Goal: Transaction & Acquisition: Purchase product/service

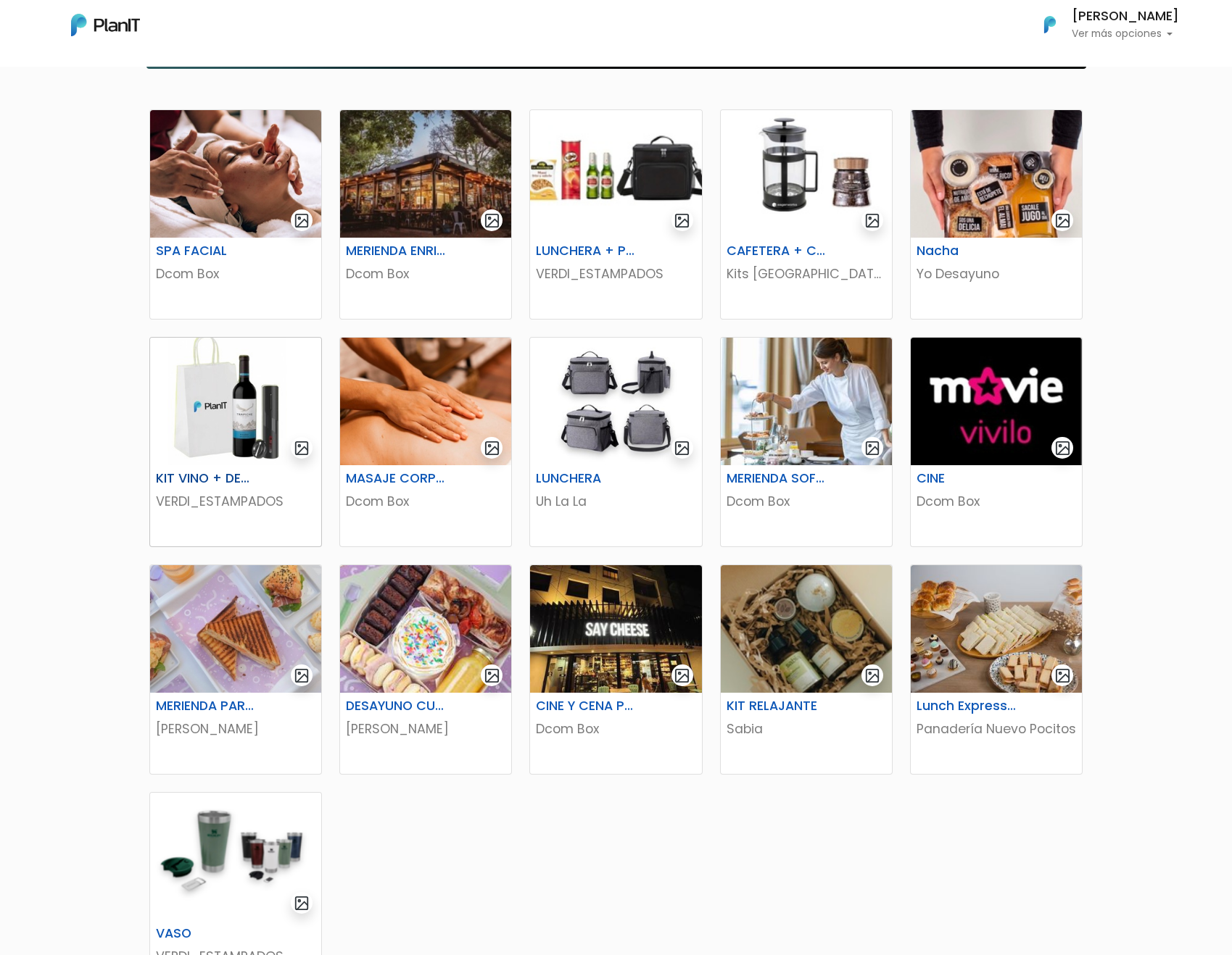
scroll to position [484, 0]
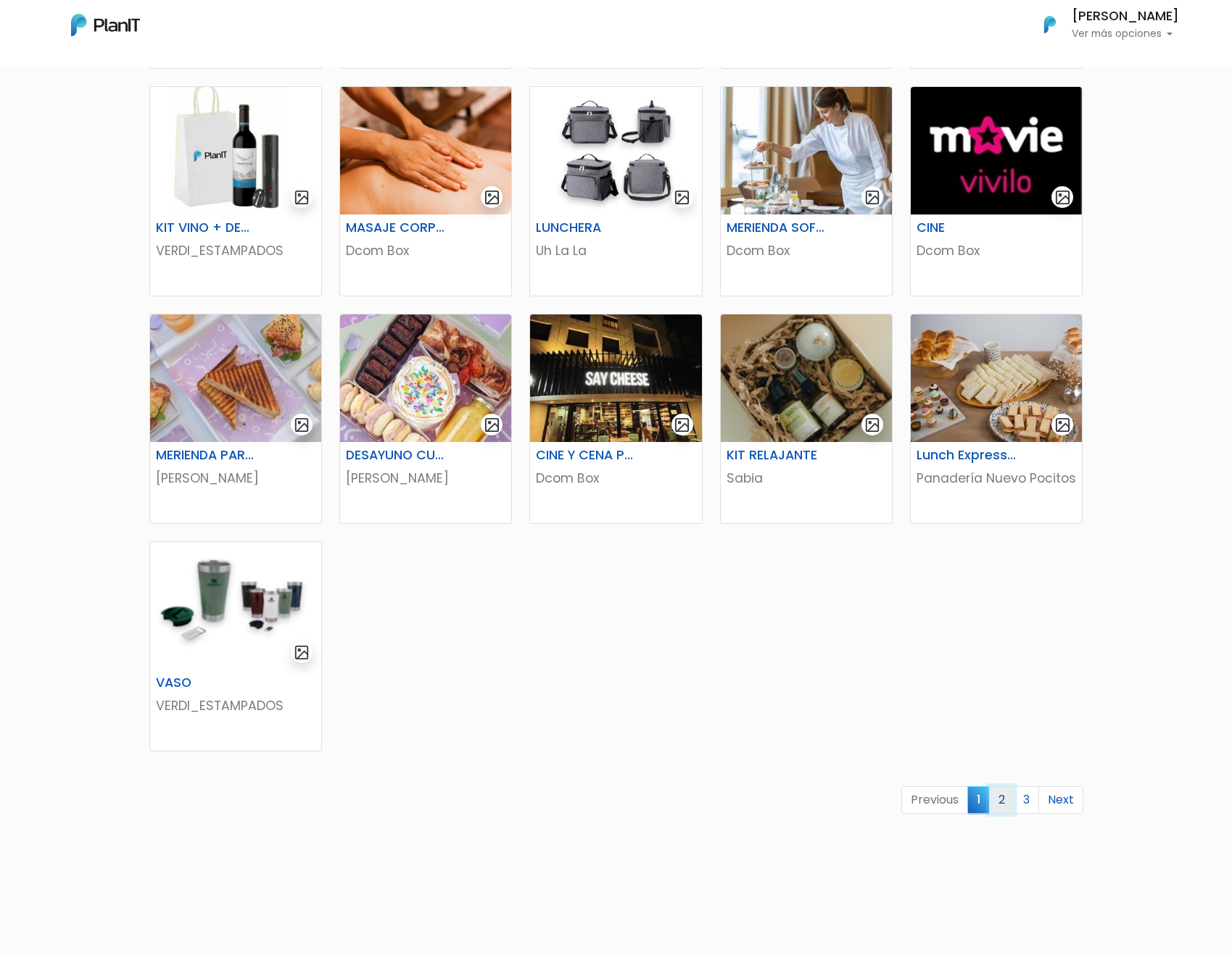
click at [996, 798] on link "2" at bounding box center [1002, 800] width 26 height 27
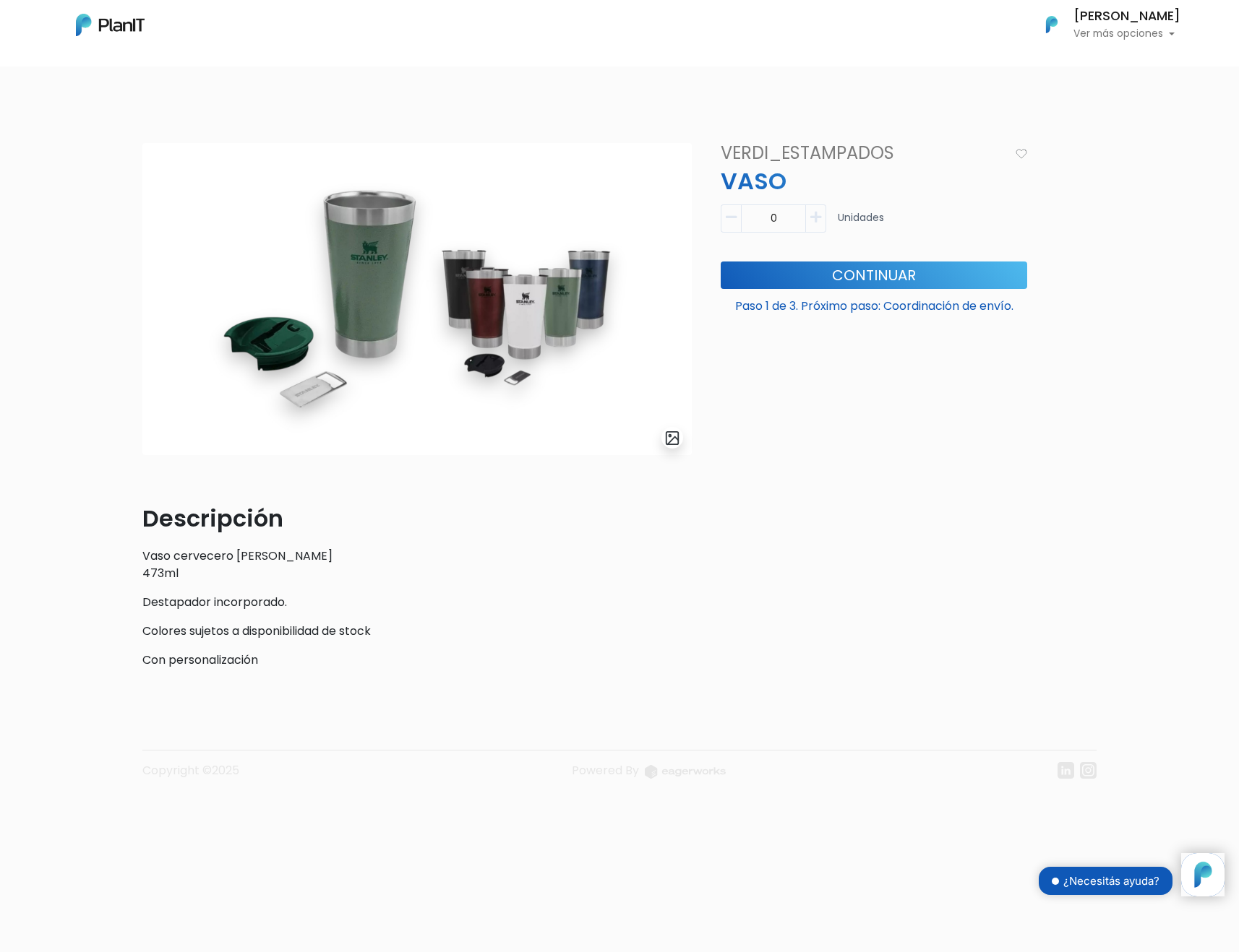
click at [480, 298] on img at bounding box center [416, 299] width 549 height 312
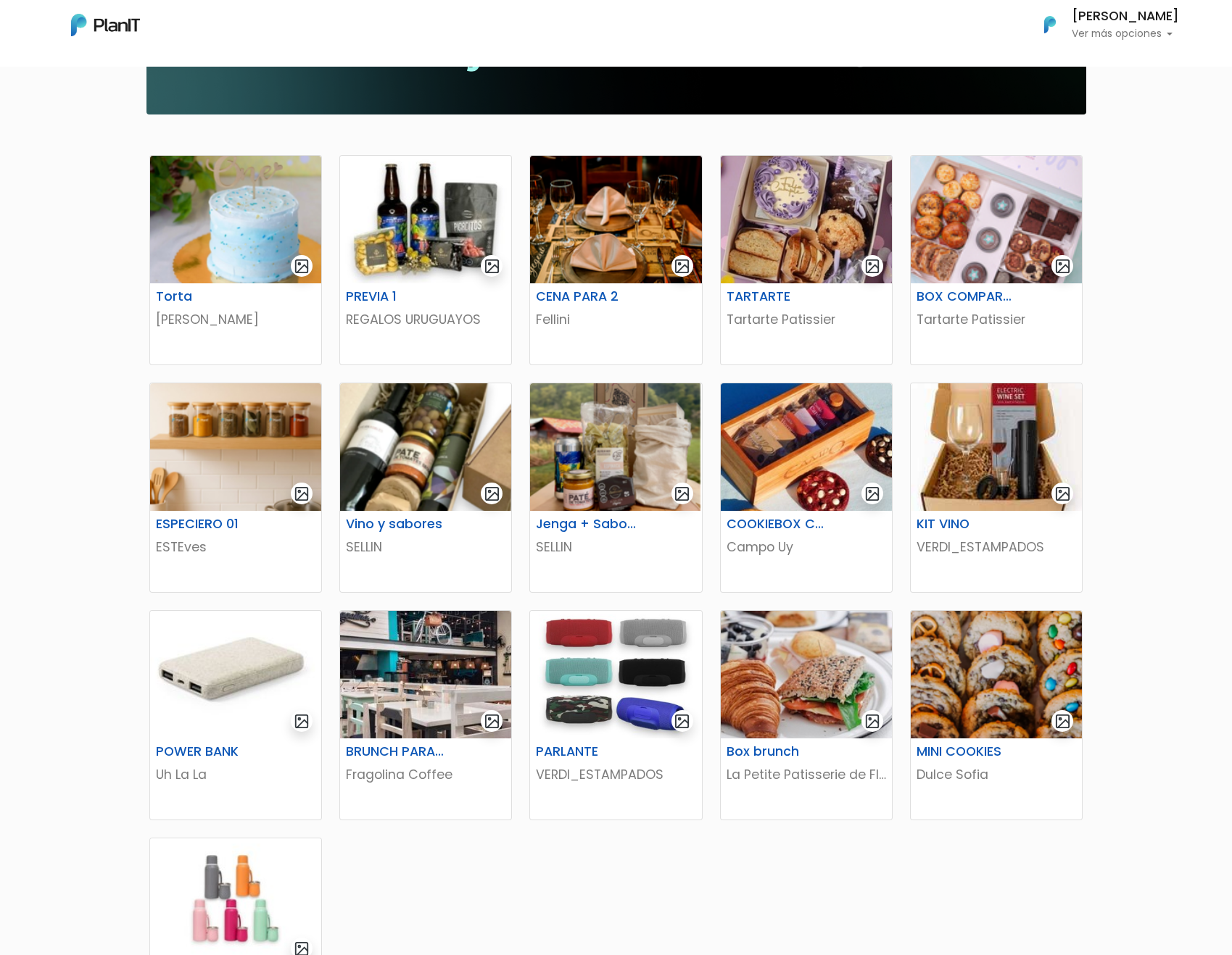
scroll to position [512, 0]
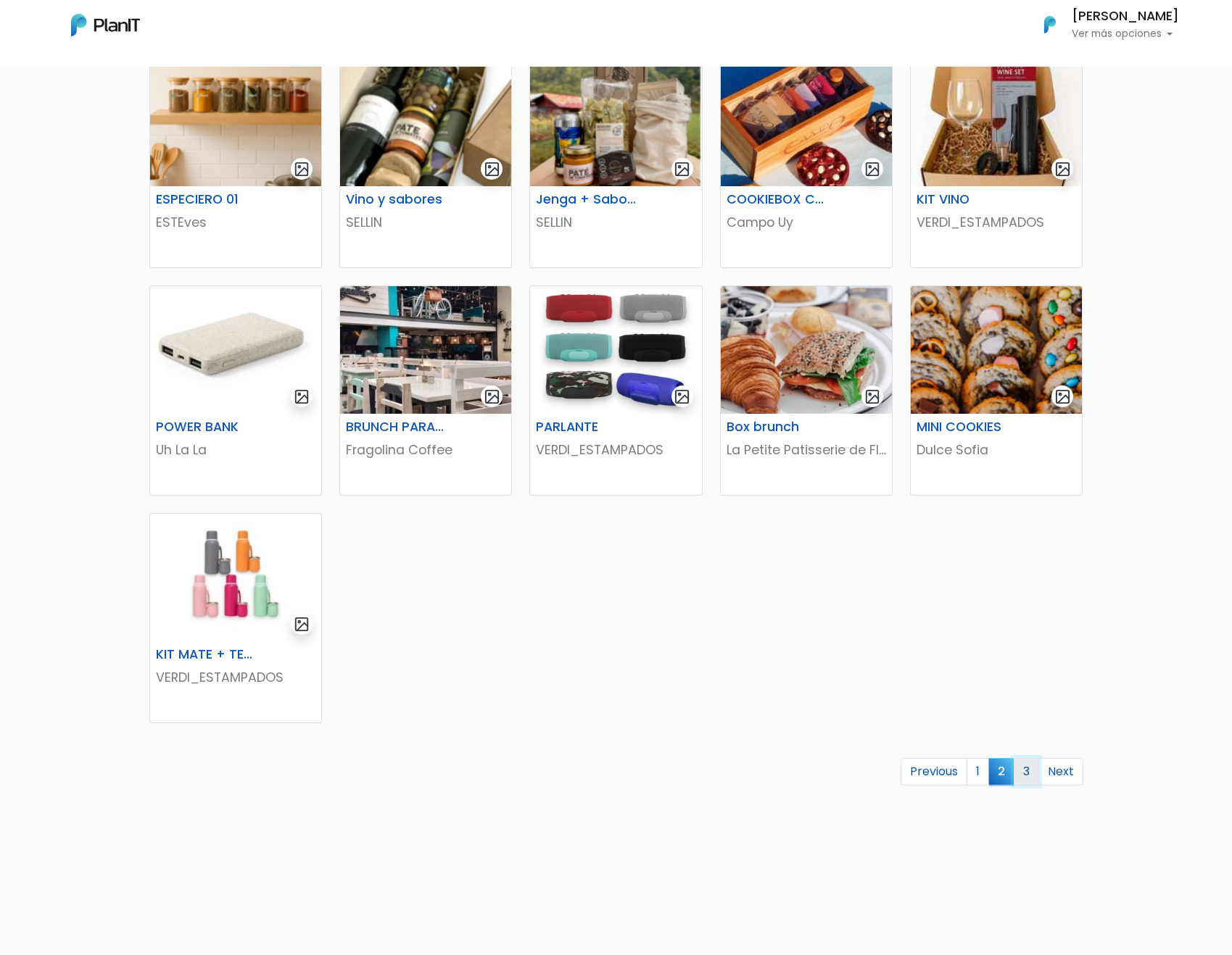
click at [1023, 774] on link "3" at bounding box center [1027, 772] width 26 height 27
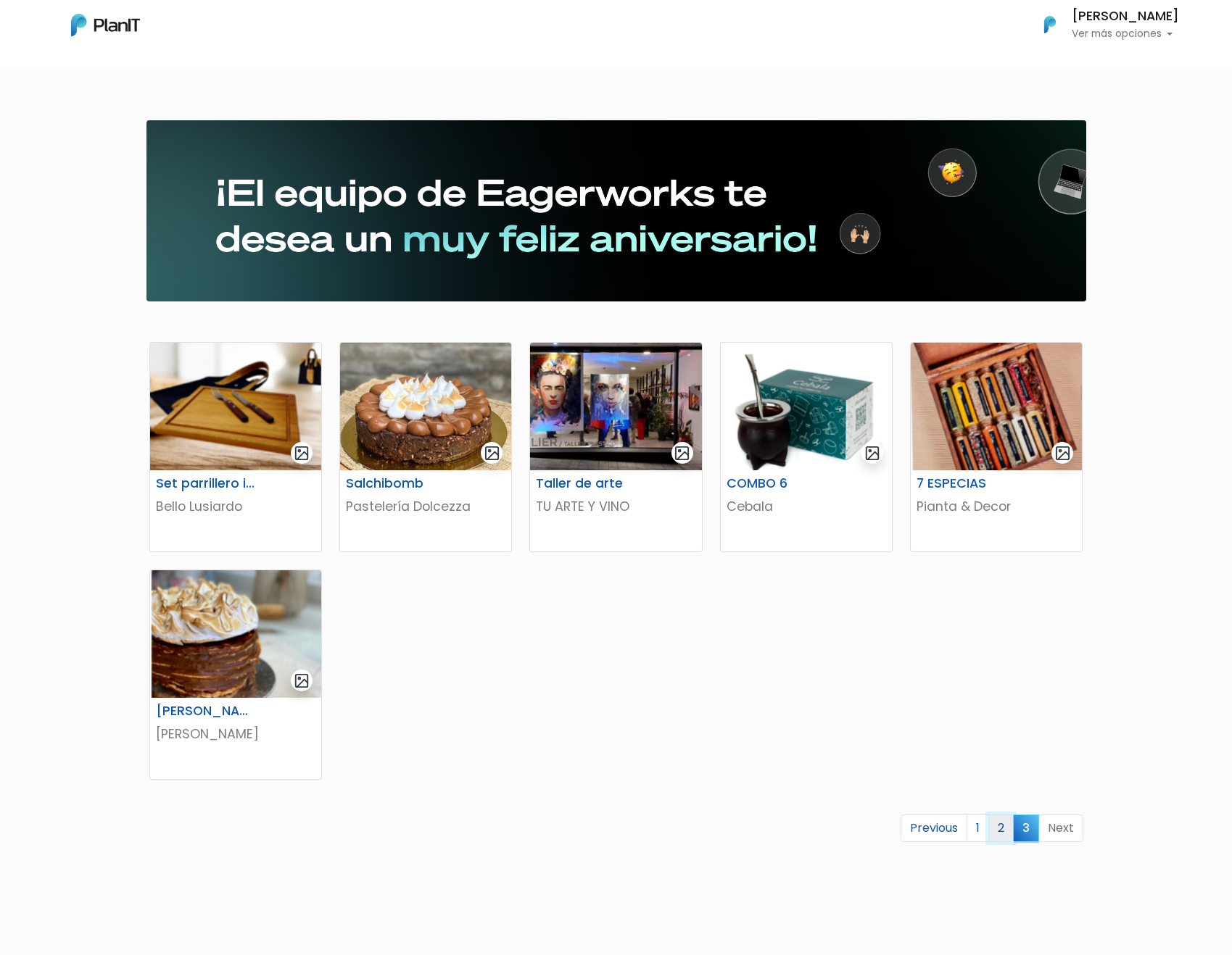
click at [1001, 818] on link "2" at bounding box center [1001, 829] width 26 height 27
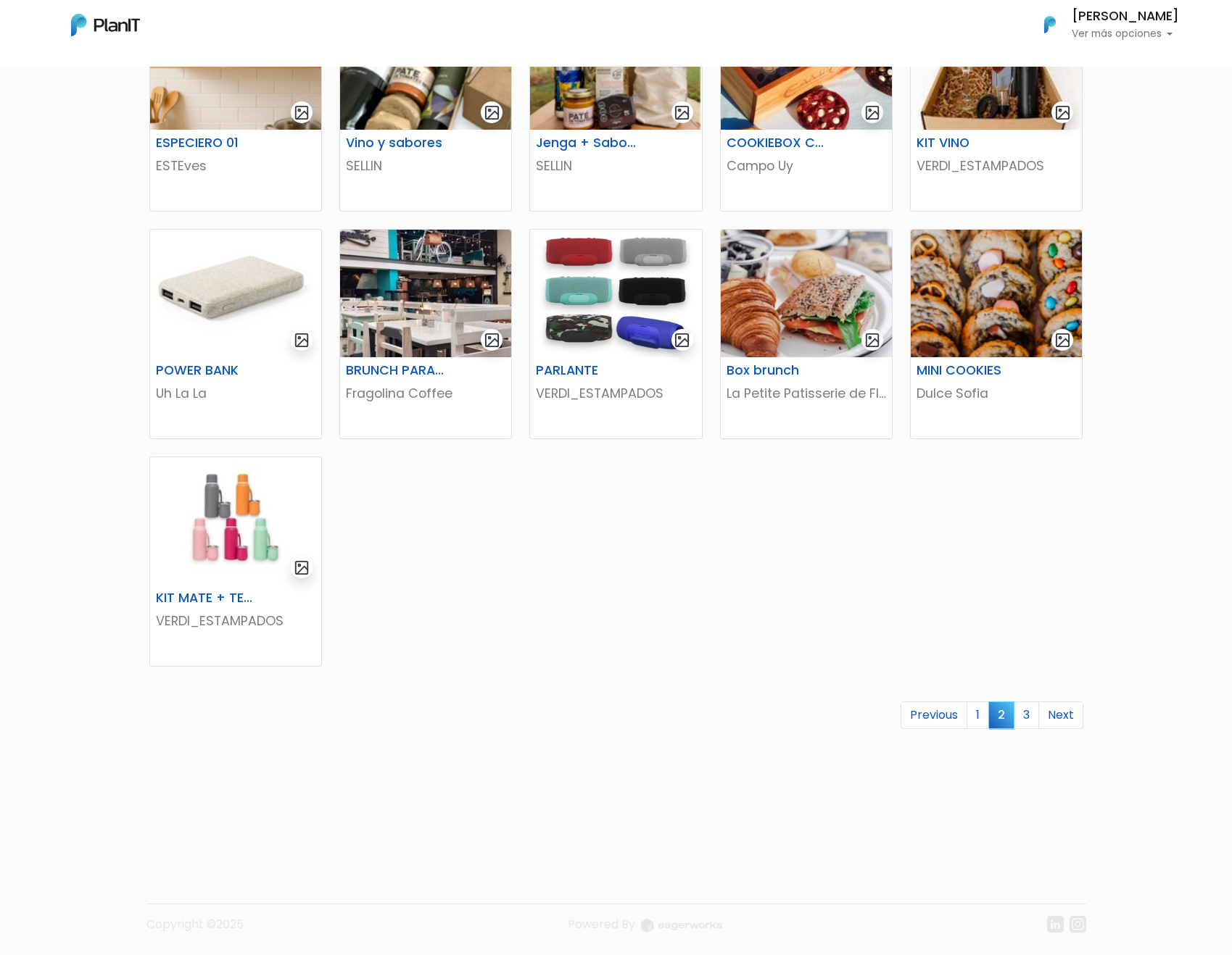
scroll to position [569, 0]
click at [983, 708] on link "1" at bounding box center [978, 715] width 22 height 27
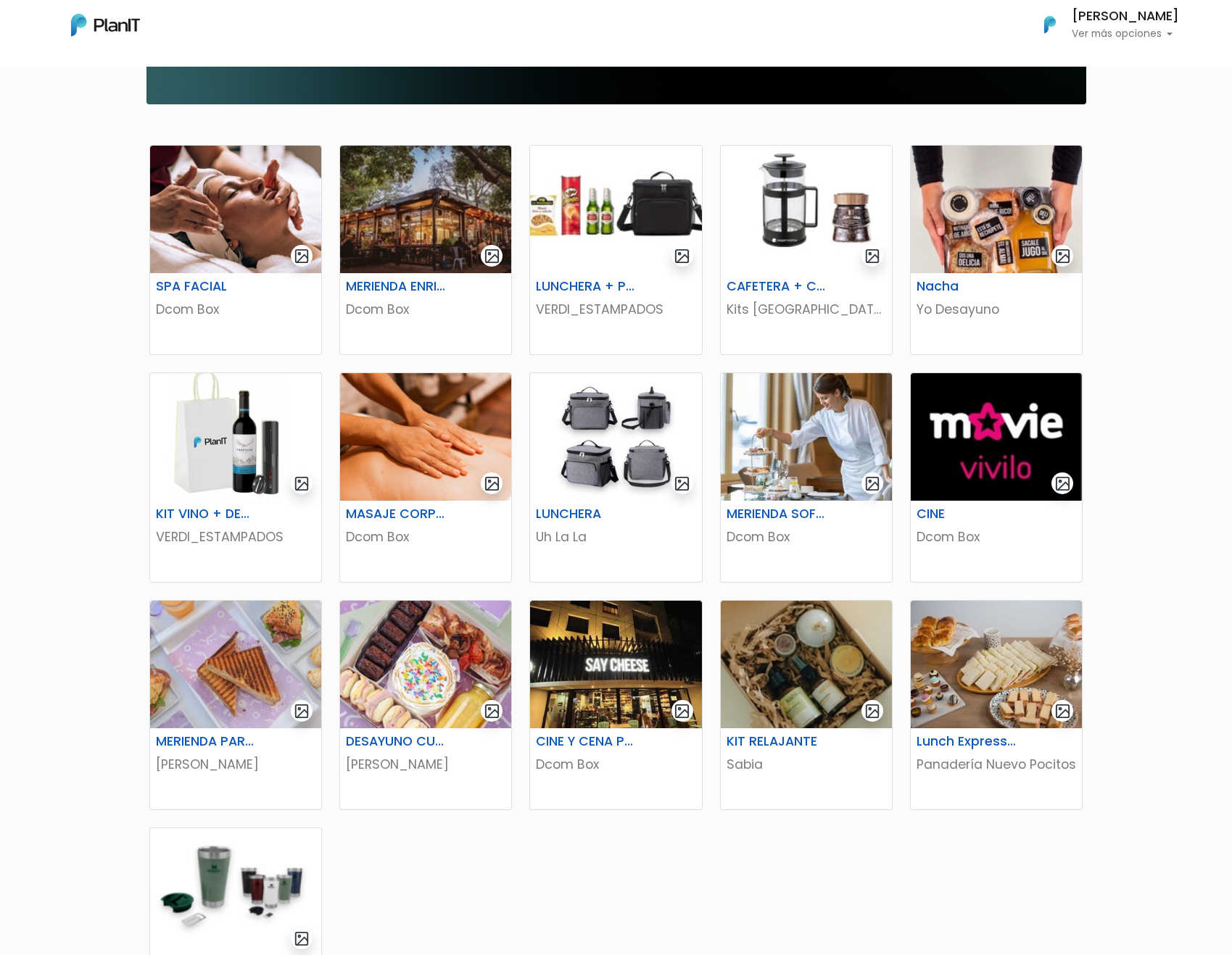
scroll to position [569, 0]
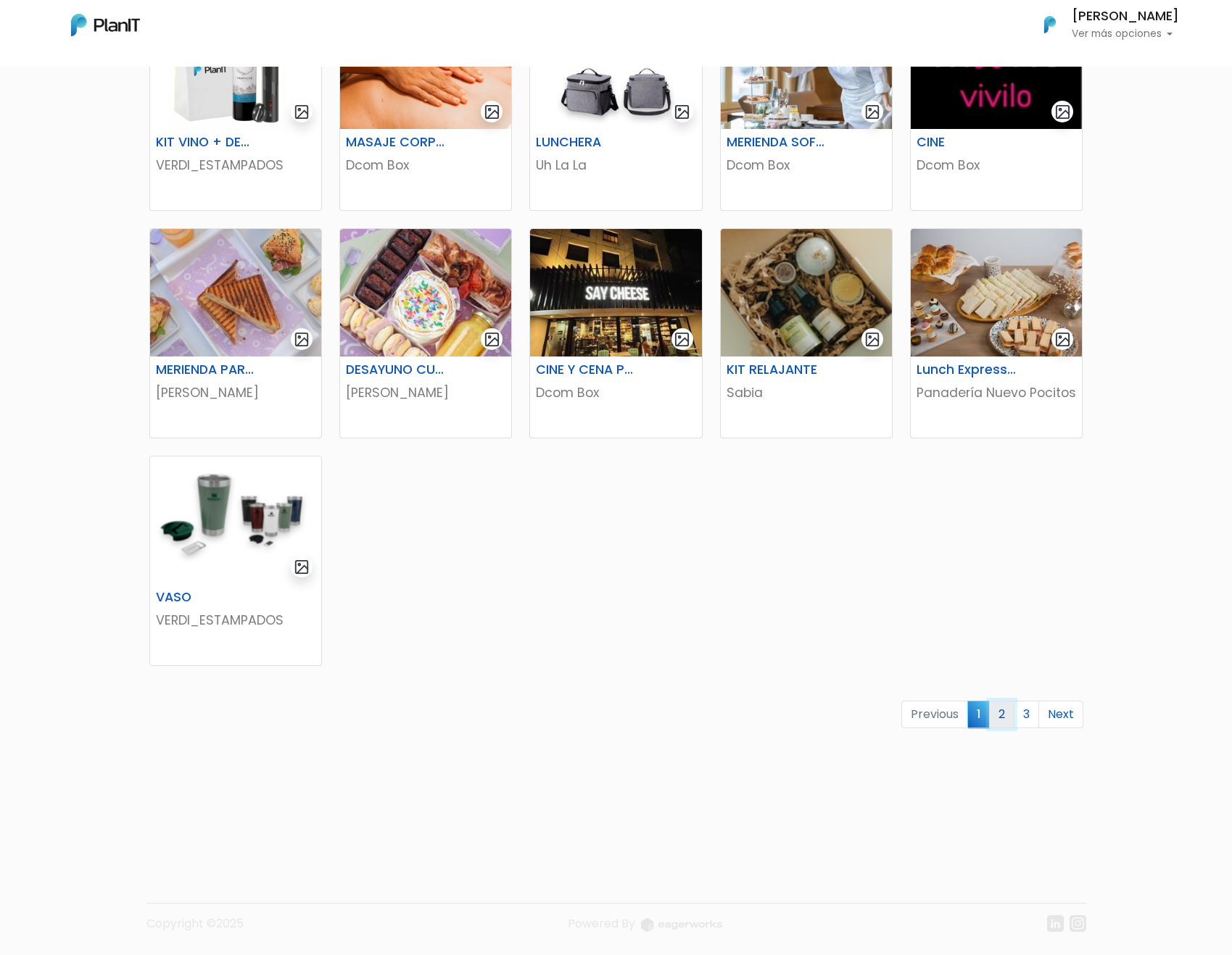
click at [1006, 722] on link "2" at bounding box center [1002, 715] width 26 height 27
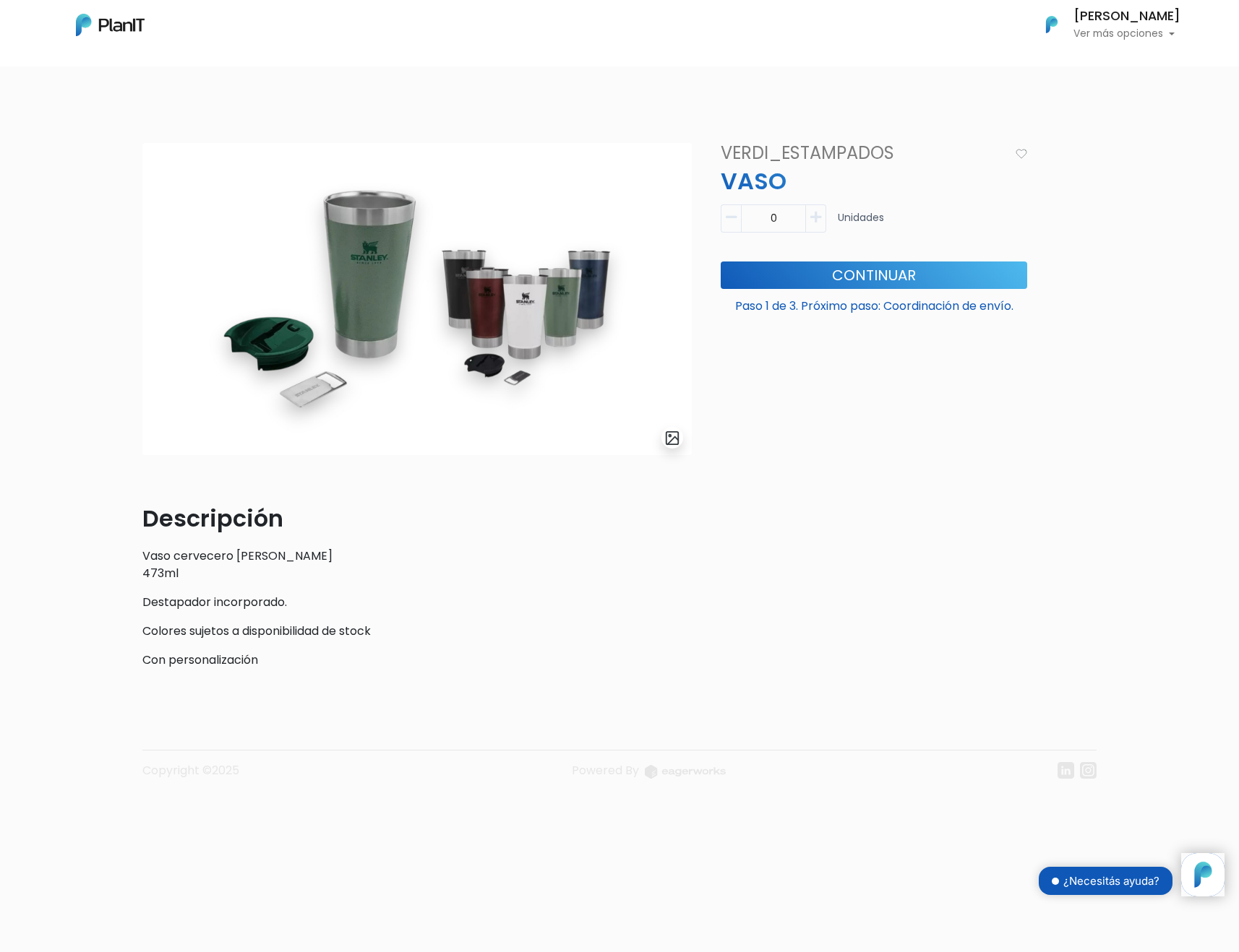
click at [819, 224] on button "button" at bounding box center [816, 218] width 21 height 28
type input "1"
click at [887, 591] on div "VERDI_ESTAMPADOS VASO Descripción Vaso cervecero Stanley 473ml Destapador incor…" at bounding box center [873, 412] width 324 height 538
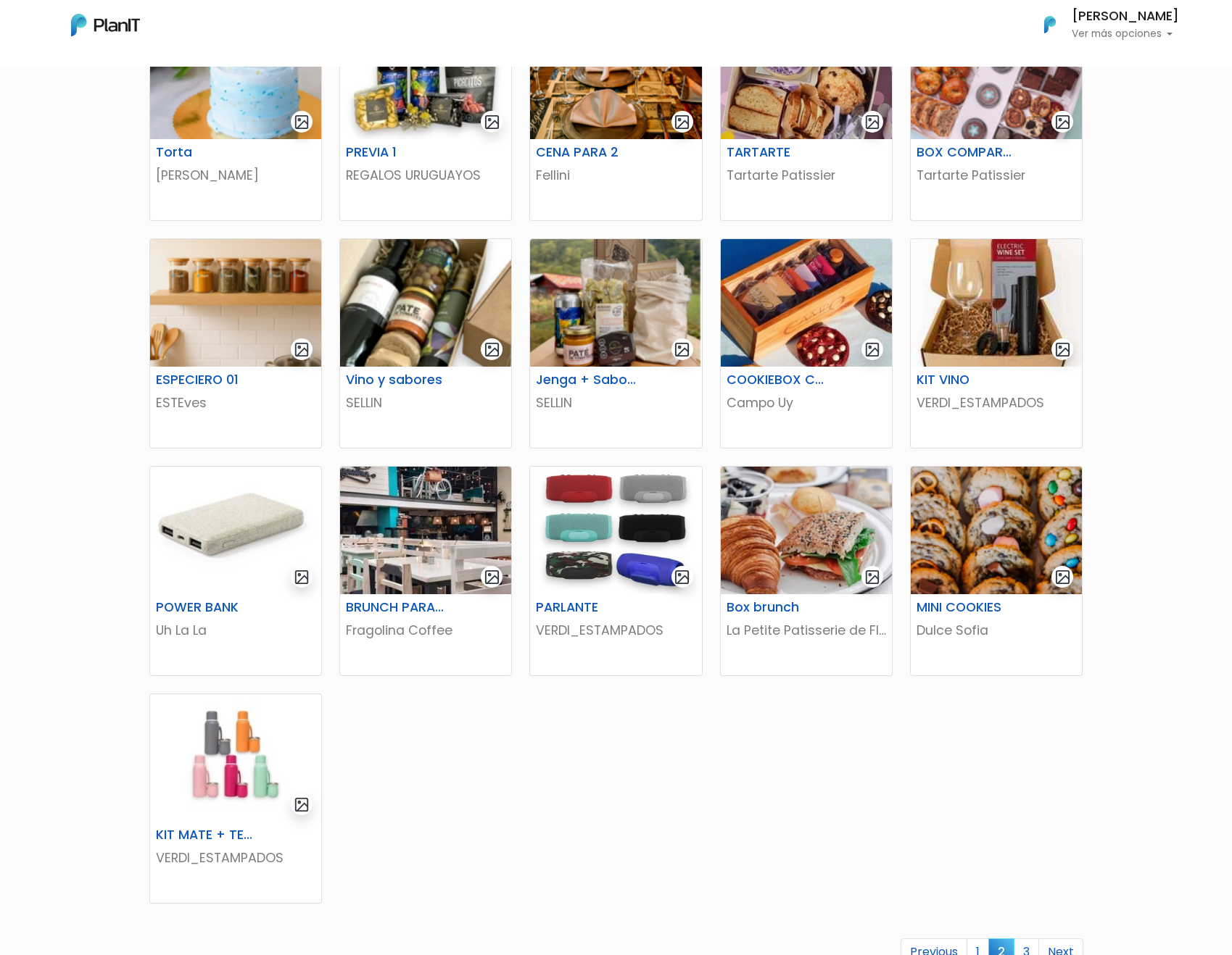
scroll to position [569, 0]
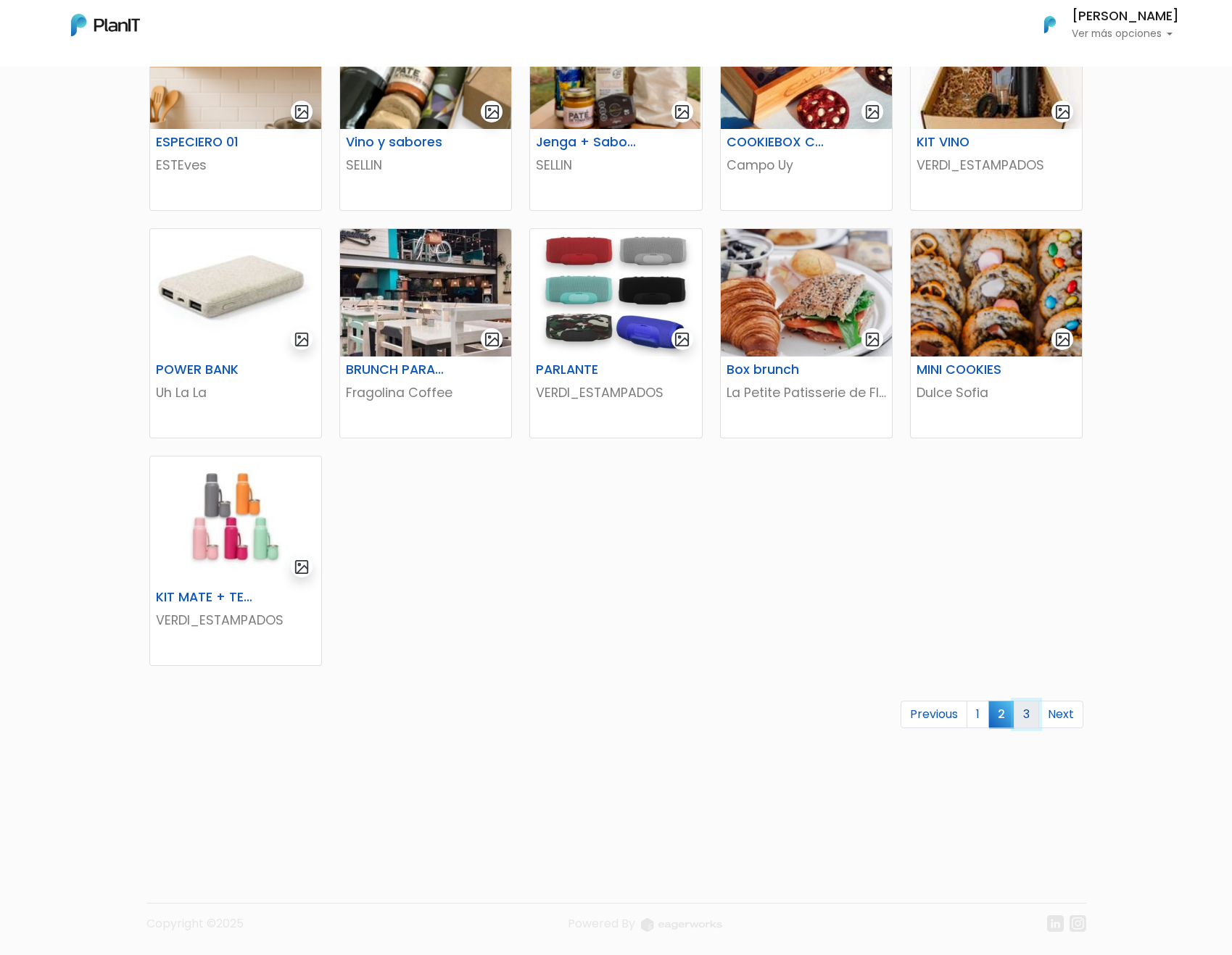
click at [1028, 711] on link "3" at bounding box center [1027, 715] width 26 height 27
